Goal: Task Accomplishment & Management: Use online tool/utility

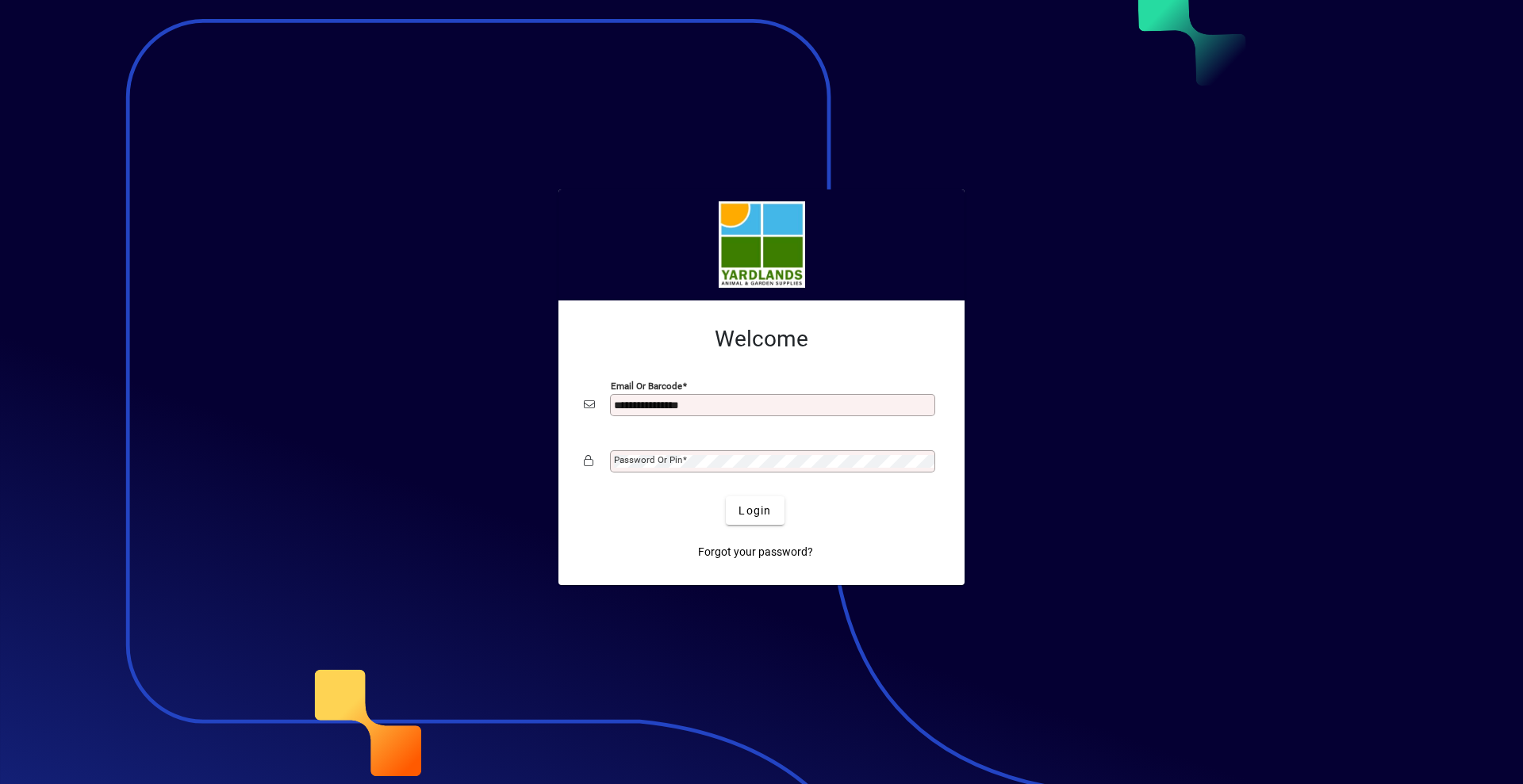
type input "**********"
click at [726, 496] on button "Login" at bounding box center [754, 511] width 58 height 29
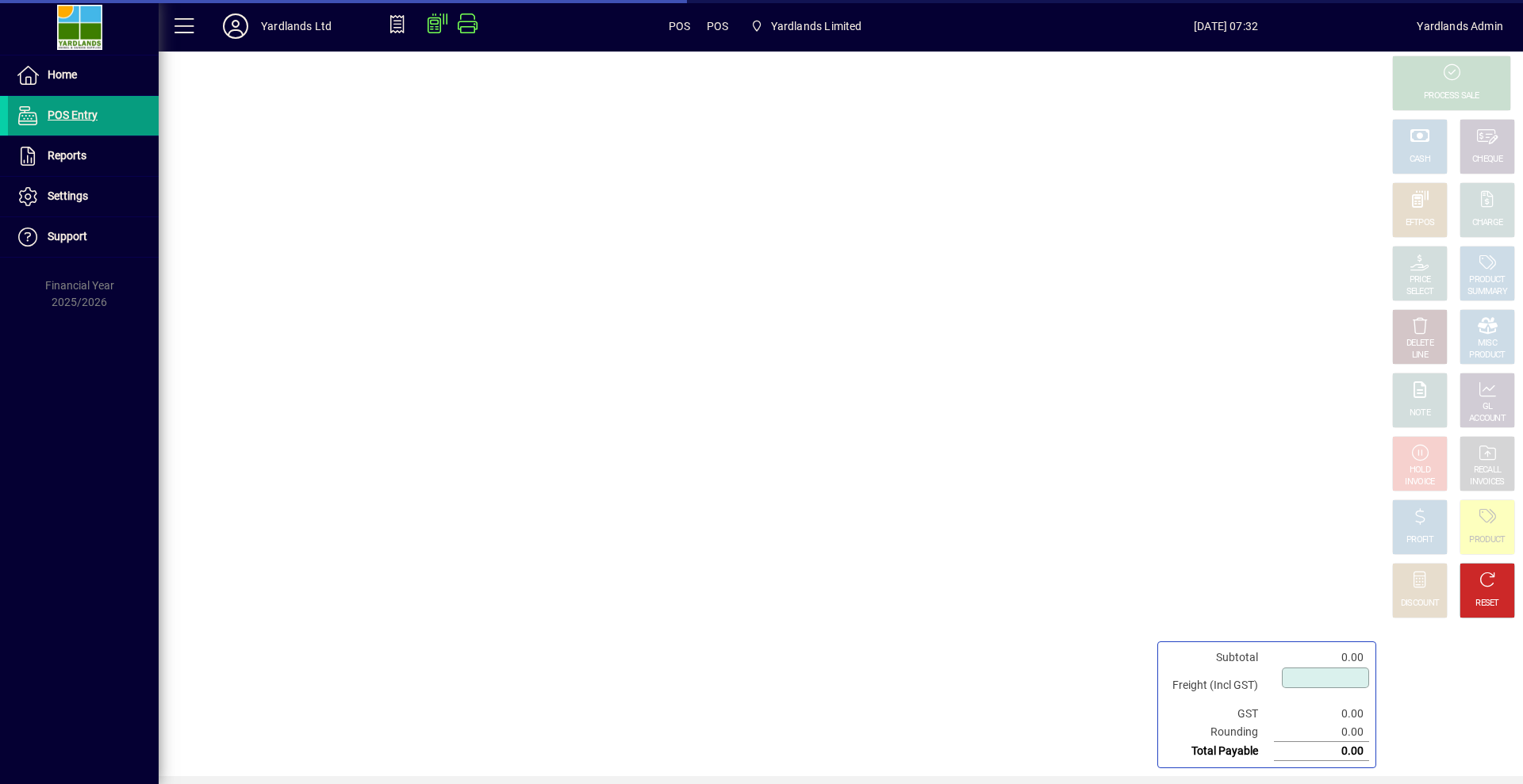
type input "****"
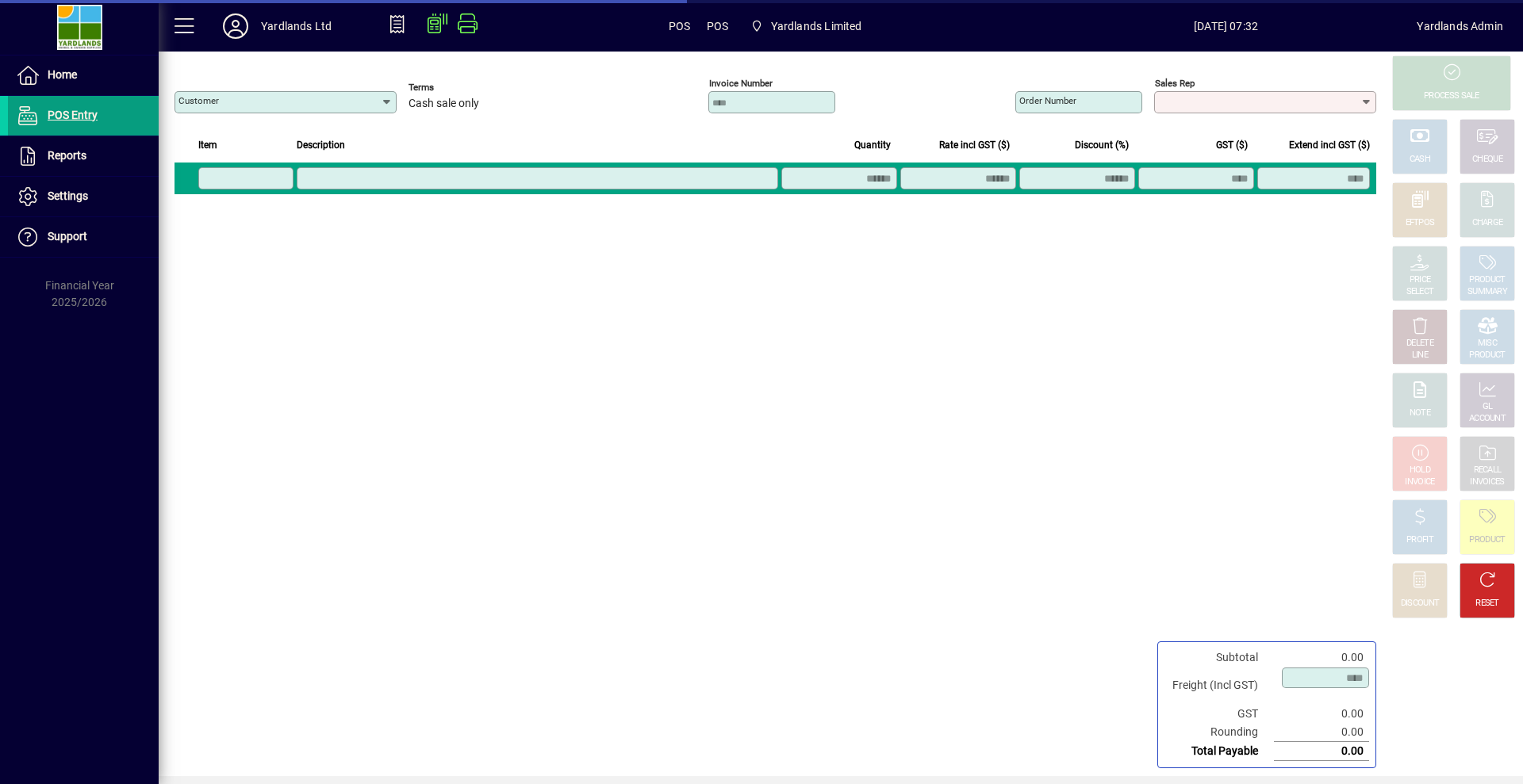
type input "**********"
